Goal: Task Accomplishment & Management: Use online tool/utility

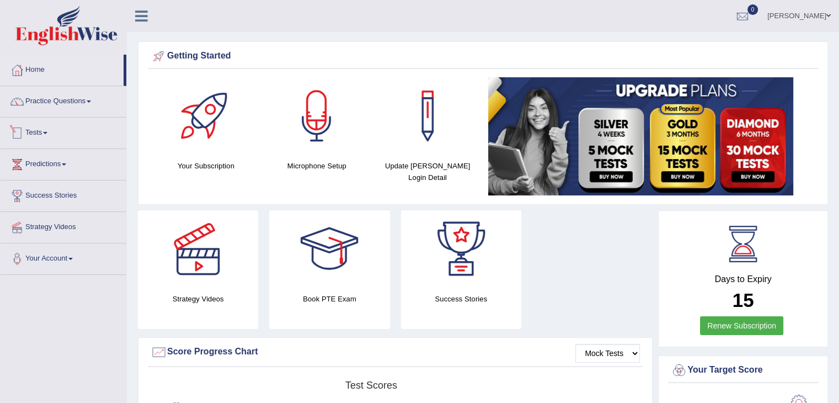
click at [54, 135] on link "Tests" at bounding box center [64, 132] width 126 height 28
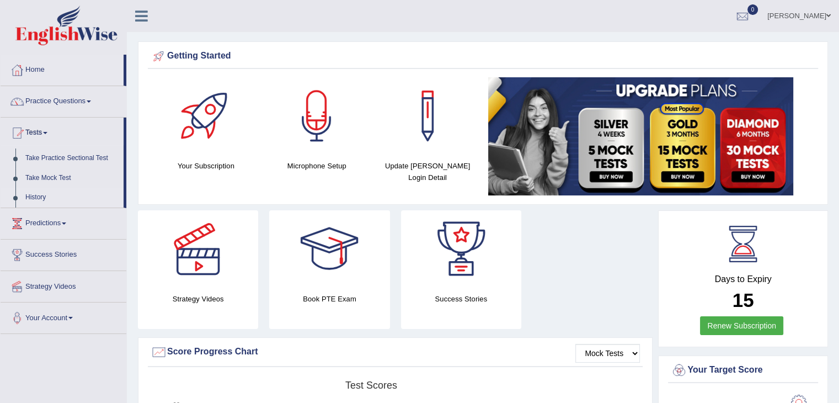
click at [35, 197] on link "History" at bounding box center [71, 198] width 103 height 20
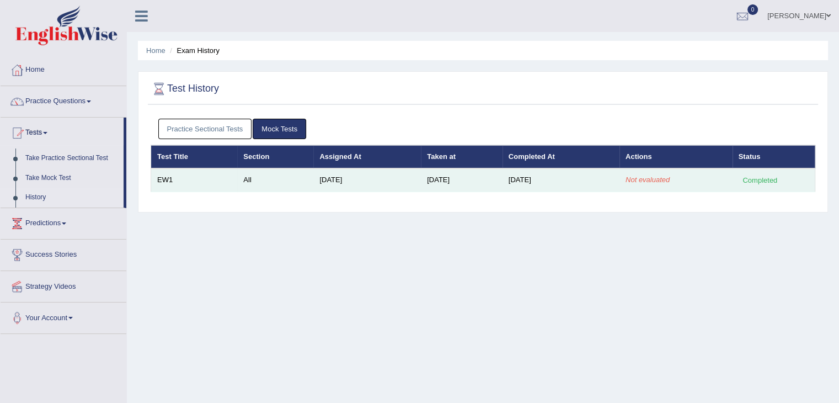
click at [649, 176] on em "Not evaluated" at bounding box center [648, 179] width 44 height 8
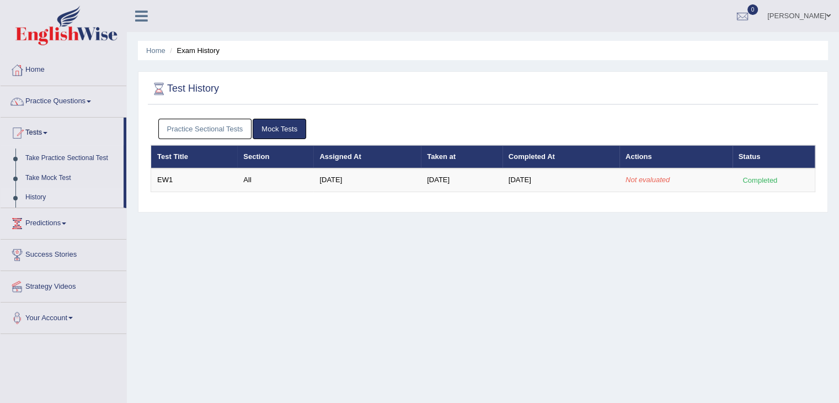
click at [286, 130] on link "Mock Tests" at bounding box center [280, 129] width 54 height 20
click at [64, 175] on link "Take Mock Test" at bounding box center [71, 178] width 103 height 20
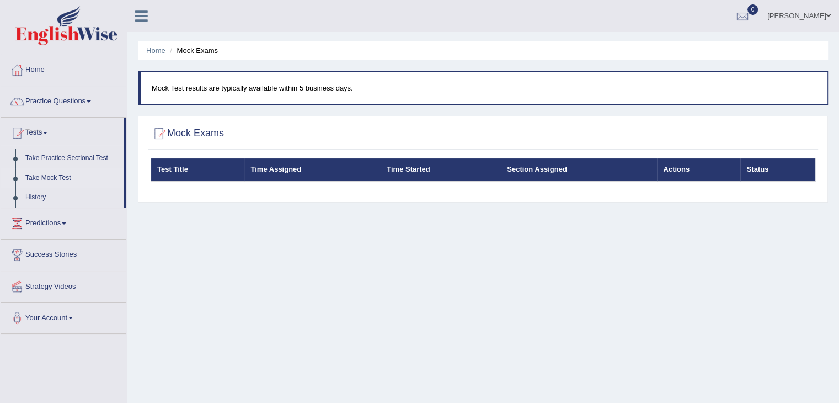
click at [57, 174] on link "Take Mock Test" at bounding box center [71, 178] width 103 height 20
